Goal: Task Accomplishment & Management: Manage account settings

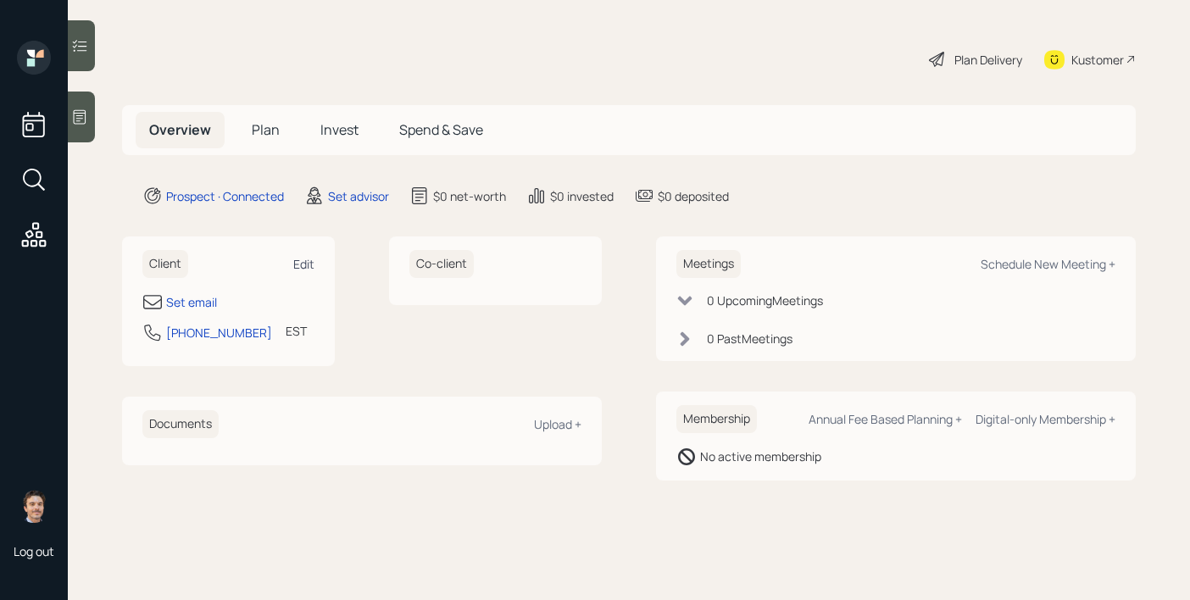
click at [310, 267] on div "Edit" at bounding box center [303, 264] width 21 height 16
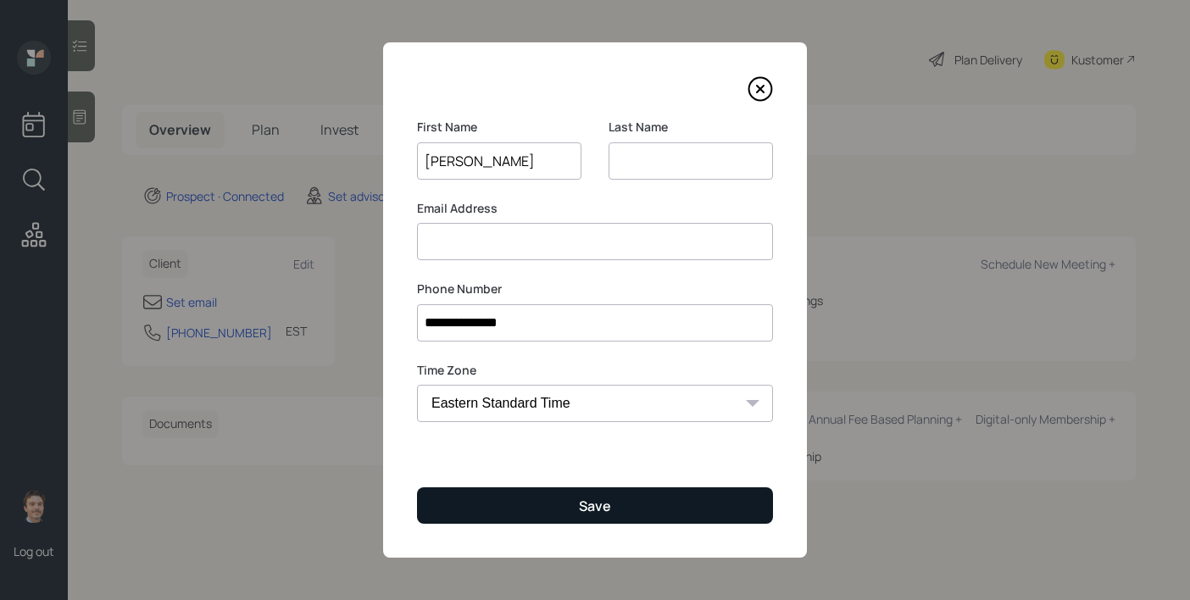
type input "Eric"
click at [568, 497] on button "Save" at bounding box center [595, 505] width 356 height 36
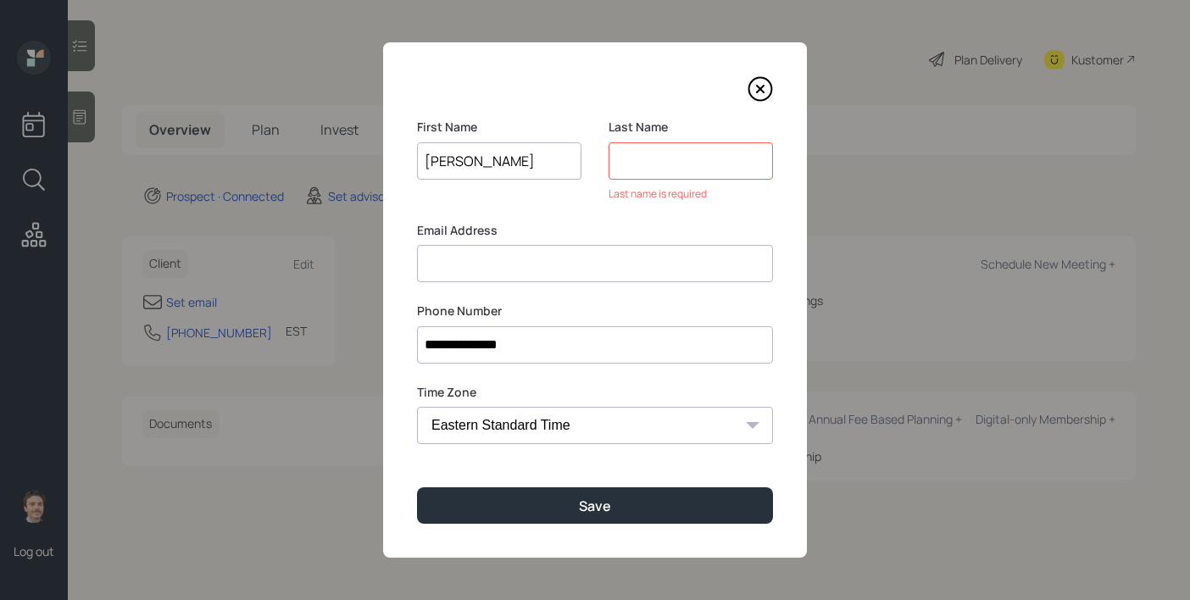
click at [675, 173] on input at bounding box center [691, 160] width 164 height 37
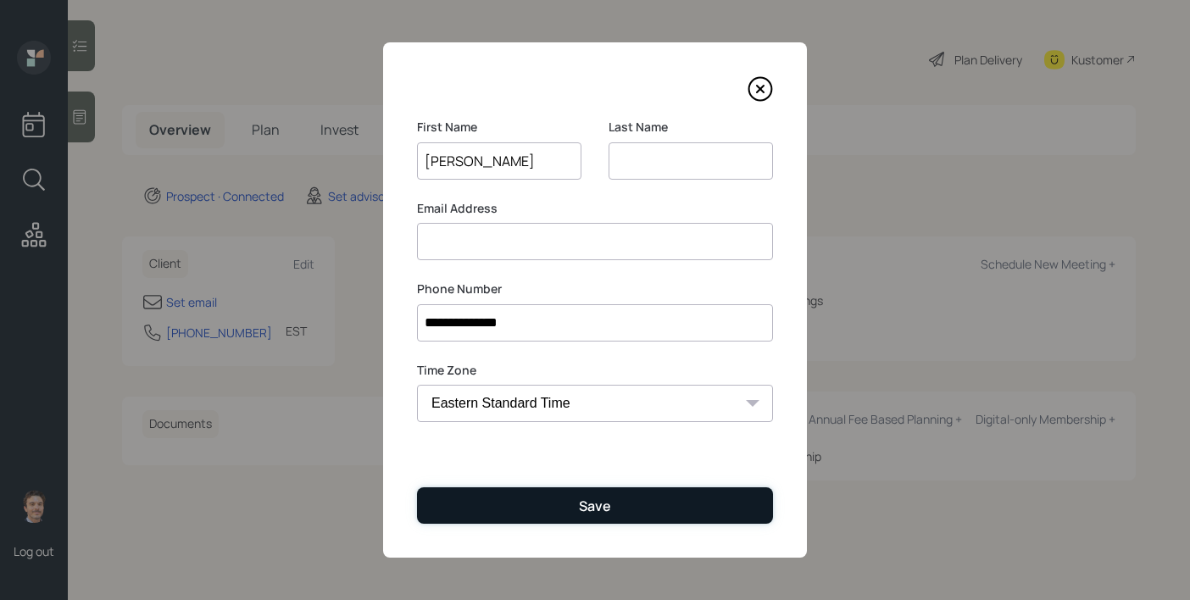
click at [609, 514] on div "Save" at bounding box center [595, 506] width 32 height 19
